Goal: Task Accomplishment & Management: Manage account settings

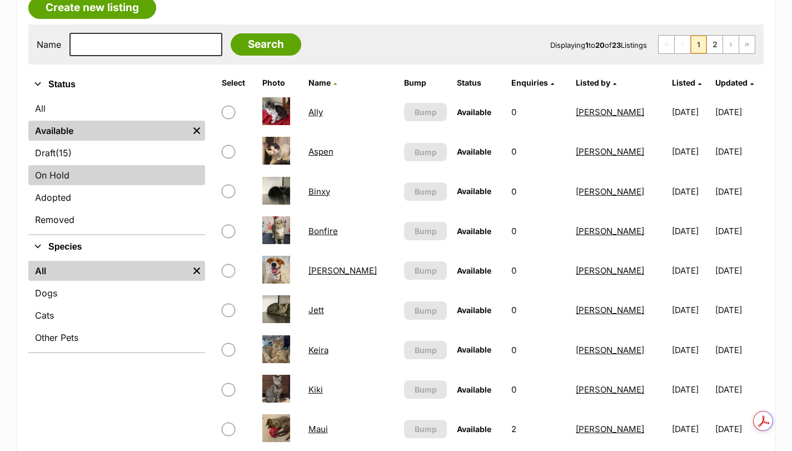
click at [130, 171] on link "On Hold" at bounding box center [116, 175] width 177 height 20
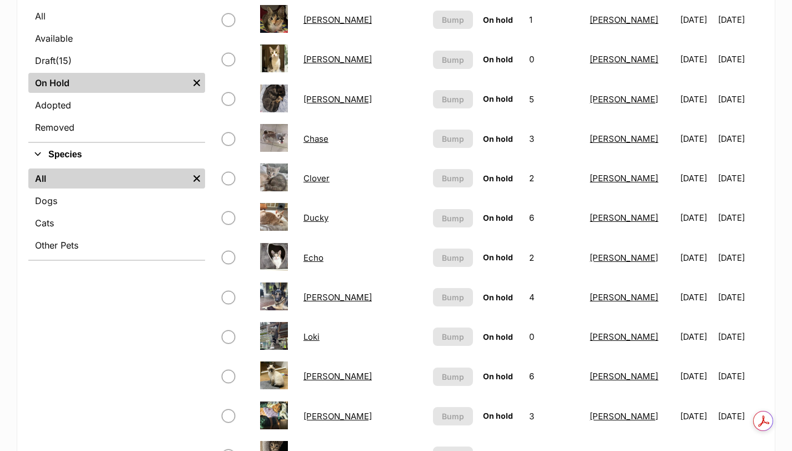
click at [313, 296] on link "Fletcher" at bounding box center [337, 297] width 68 height 11
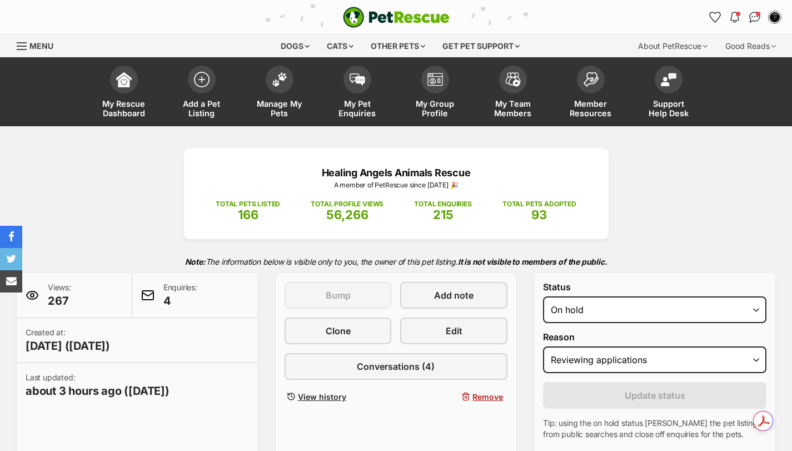
select select "reviewing_applications"
click at [485, 332] on link "Edit" at bounding box center [453, 330] width 107 height 27
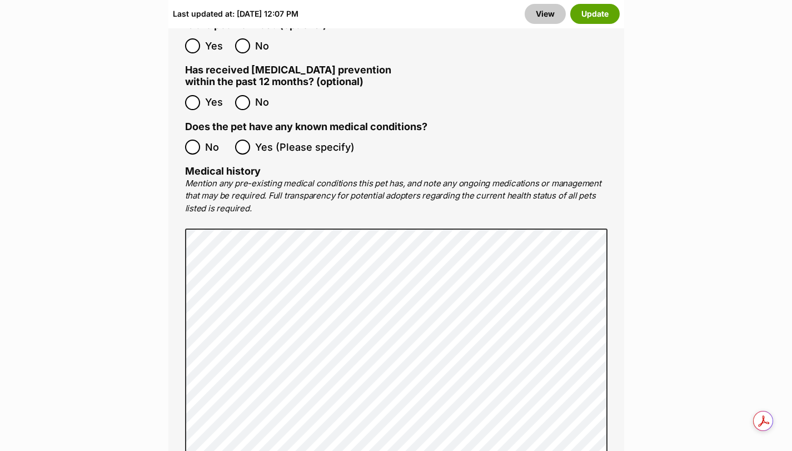
scroll to position [2389, 0]
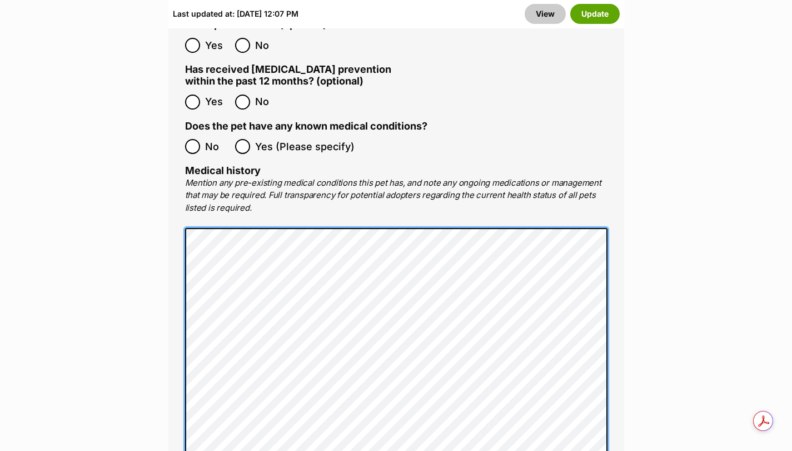
click at [75, 147] on main "Edit [PERSON_NAME] Add or edit photos Add up to 9 photos to show all the cute s…" at bounding box center [396, 117] width 792 height 4731
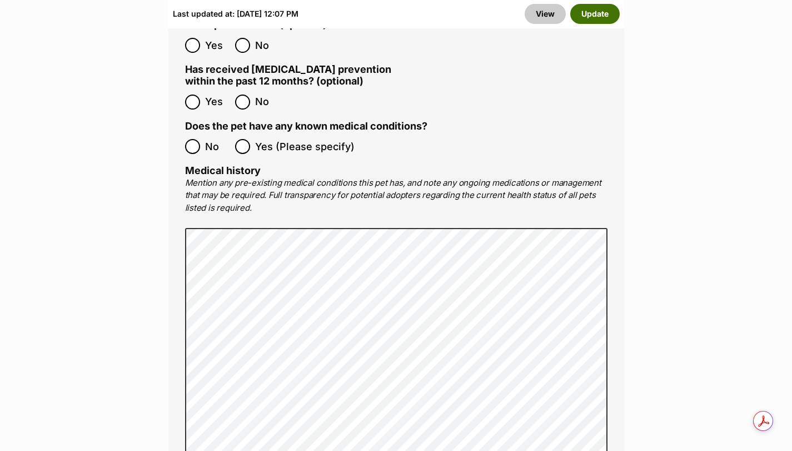
click at [585, 24] on button "Update" at bounding box center [594, 14] width 49 height 20
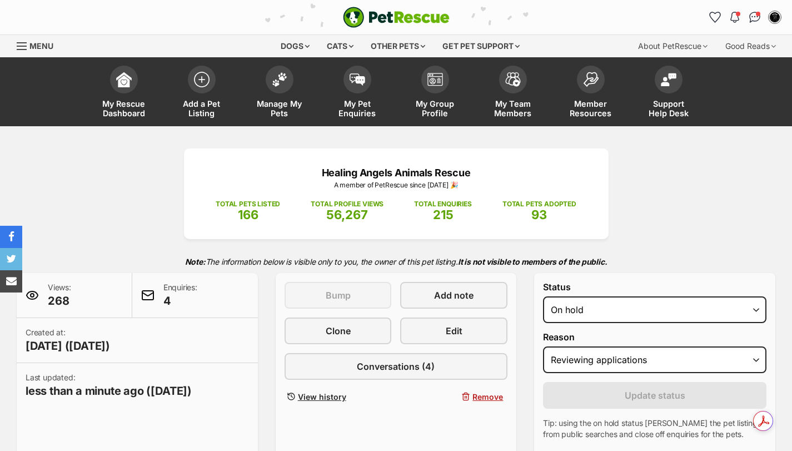
select select "reviewing_applications"
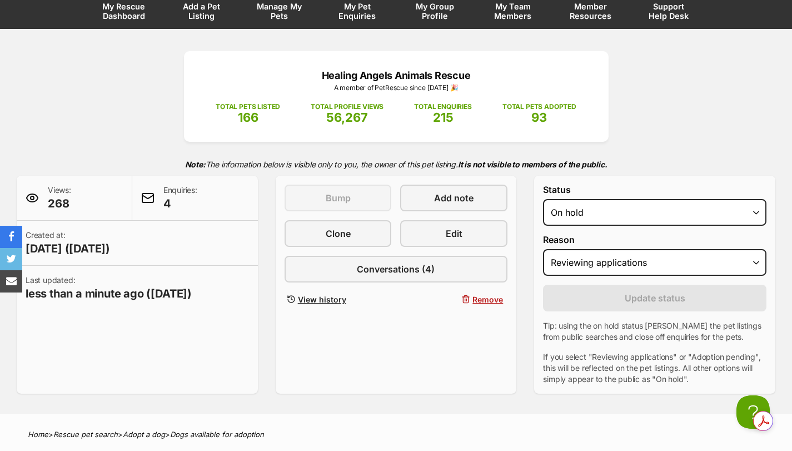
scroll to position [93, 0]
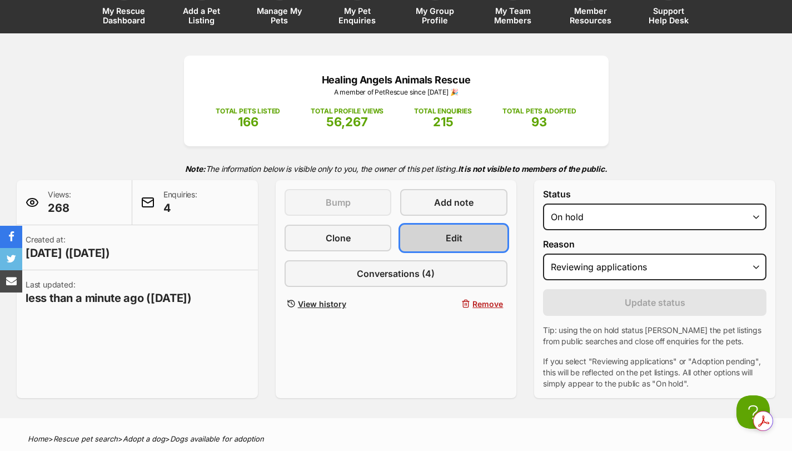
click at [484, 241] on link "Edit" at bounding box center [453, 237] width 107 height 27
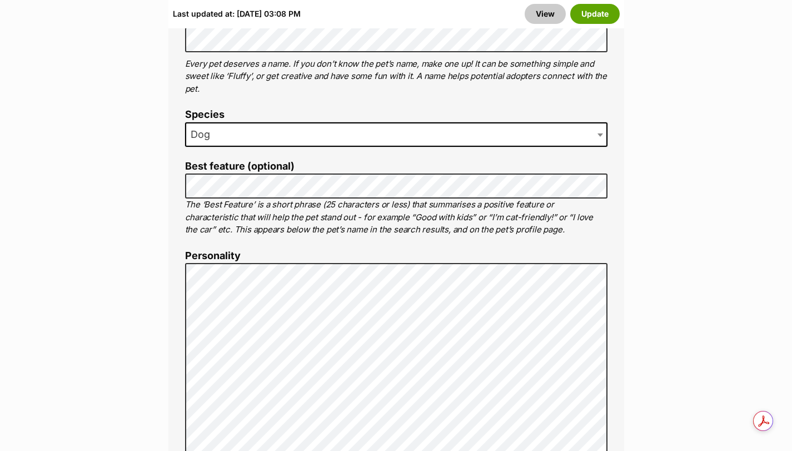
scroll to position [796, 0]
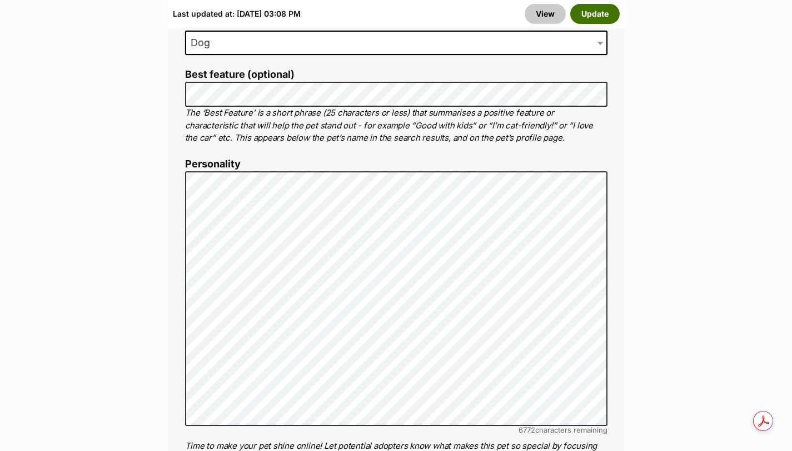
click at [588, 20] on button "Update" at bounding box center [594, 14] width 49 height 20
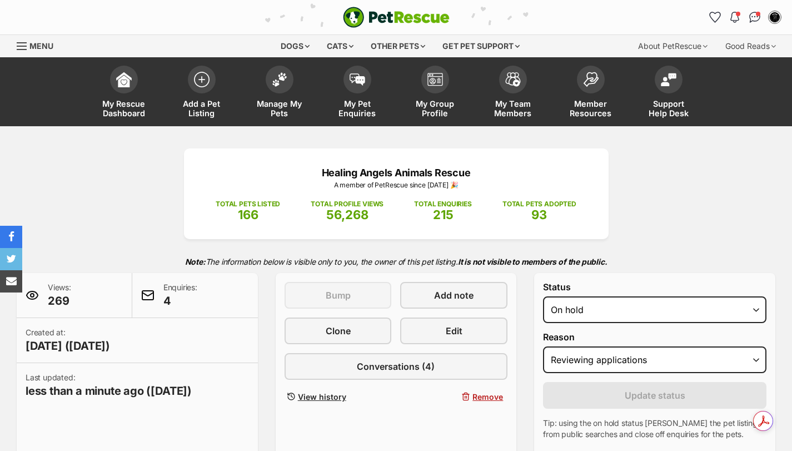
select select "reviewing_applications"
